Goal: Task Accomplishment & Management: Manage account settings

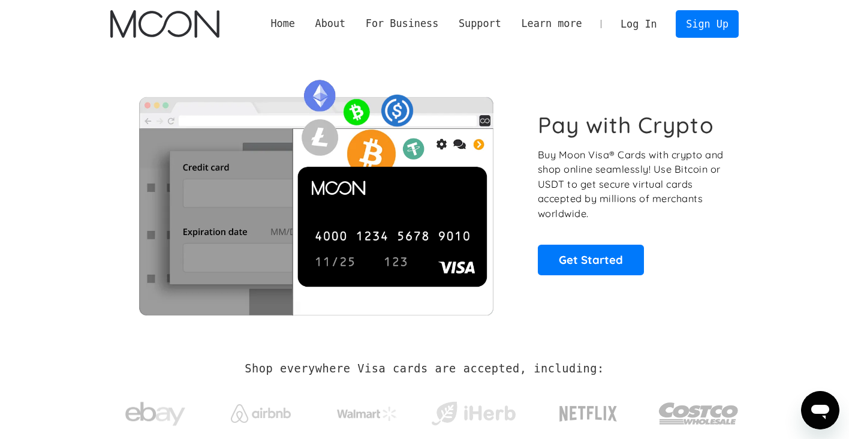
click at [166, 40] on div "Home About About Moon Careers Founder's Letter For Business Business Moon APIs …" at bounding box center [424, 24] width 664 height 48
click at [166, 37] on img "home" at bounding box center [164, 24] width 109 height 28
click at [649, 21] on link "Log In" at bounding box center [639, 24] width 56 height 26
click at [629, 24] on link "Log In" at bounding box center [639, 24] width 56 height 26
click at [632, 28] on link "Log In" at bounding box center [639, 24] width 56 height 26
